Goal: Information Seeking & Learning: Find specific fact

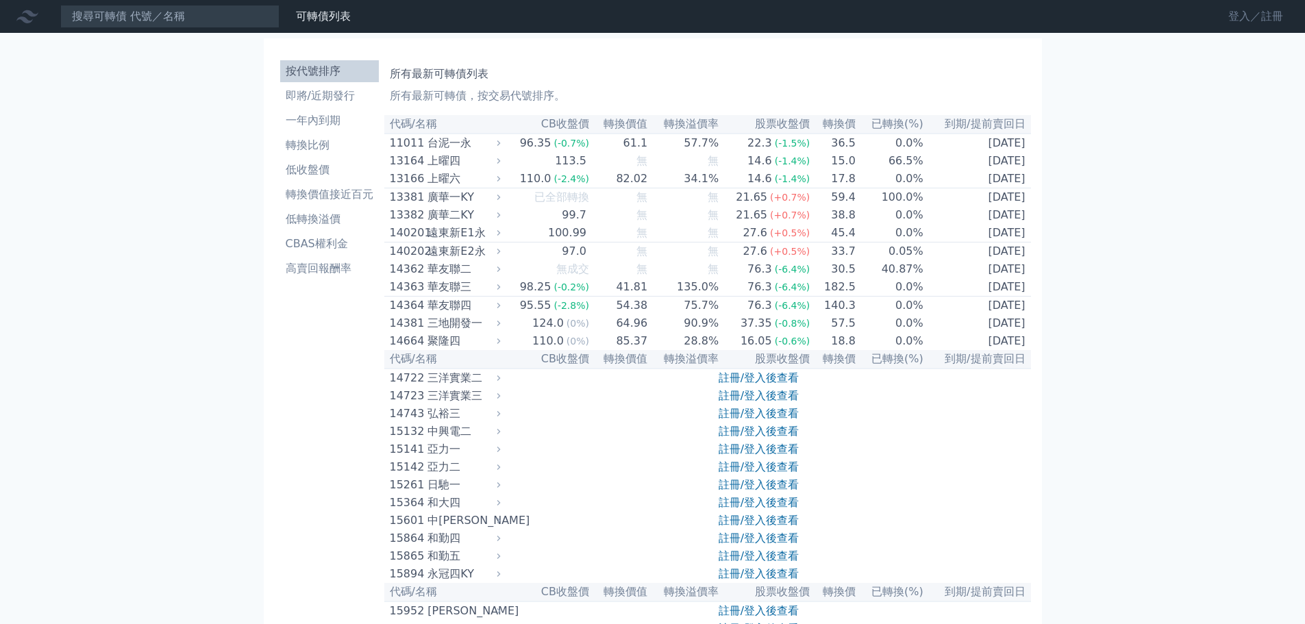
click at [1253, 20] on link "登入／註冊" at bounding box center [1255, 16] width 77 height 22
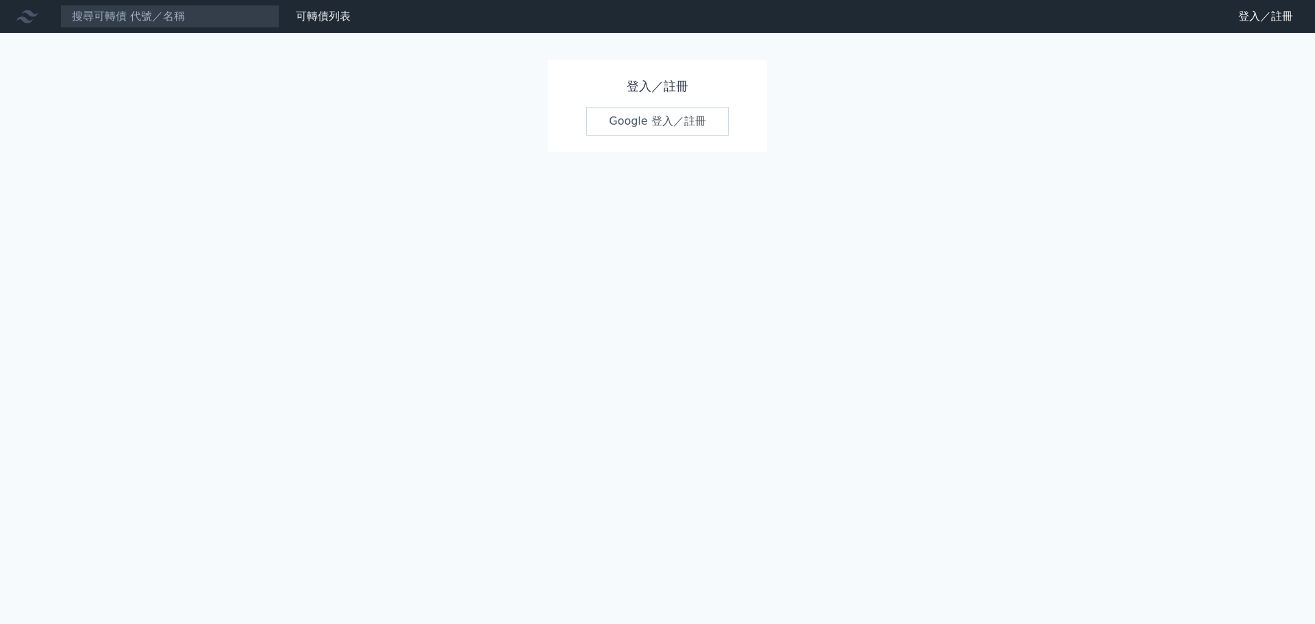
click at [666, 131] on link "Google 登入／註冊" at bounding box center [657, 121] width 142 height 29
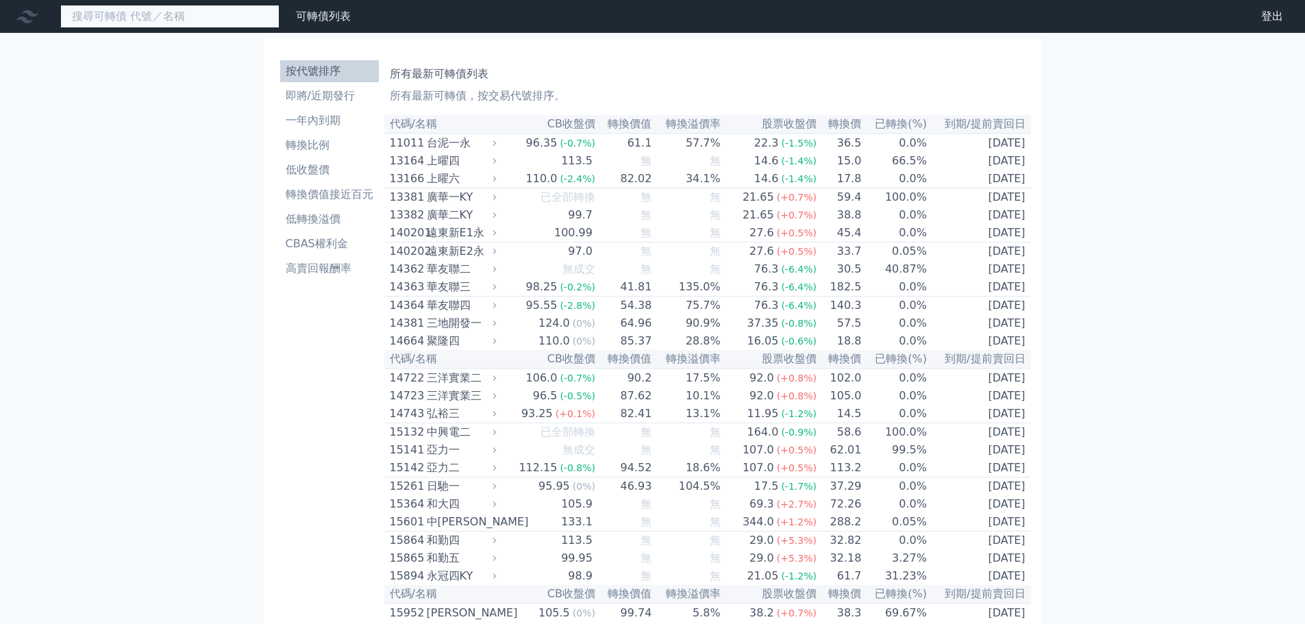
click at [189, 17] on input at bounding box center [169, 16] width 219 height 23
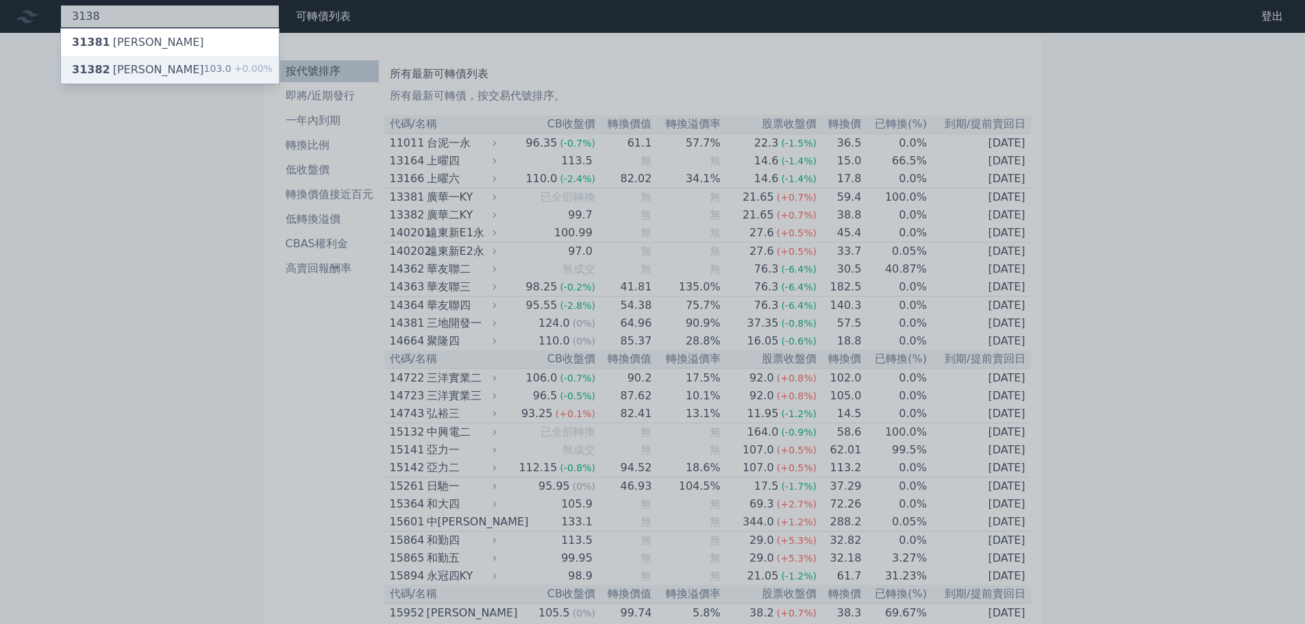
type input "3138"
click at [197, 62] on div "31382 耀登二 103.0 +0.00%" at bounding box center [170, 69] width 218 height 27
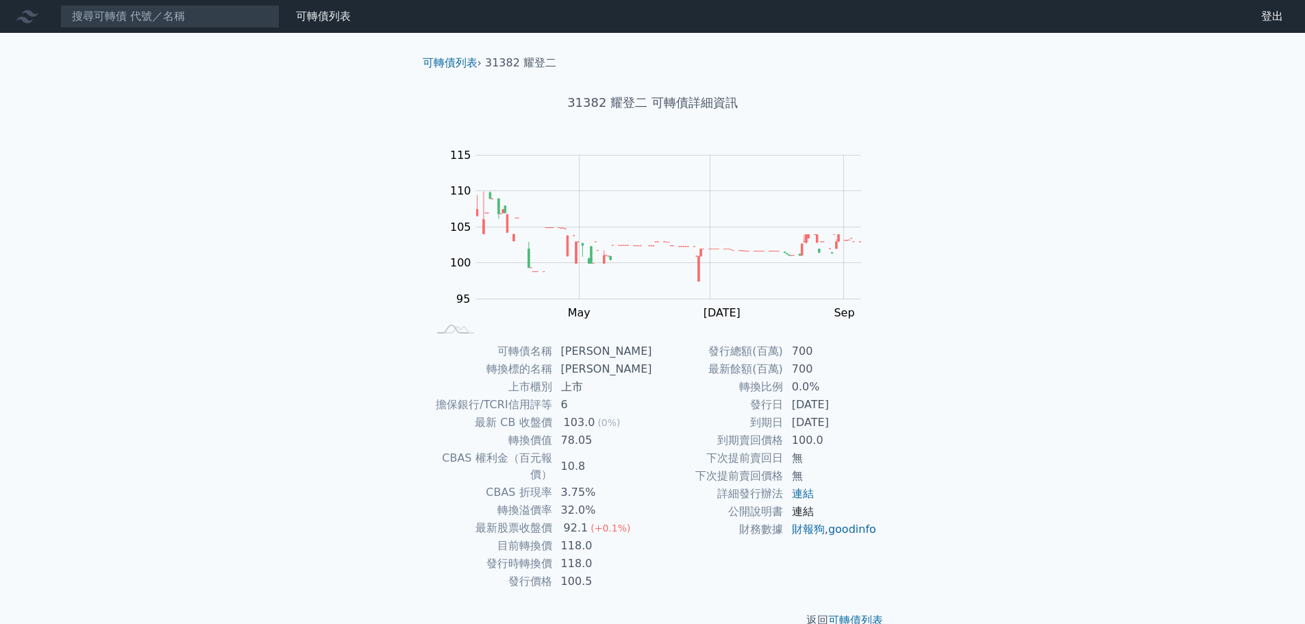
click at [807, 507] on link "連結" at bounding box center [803, 511] width 22 height 13
